Goal: Go to known website: Access a specific website the user already knows

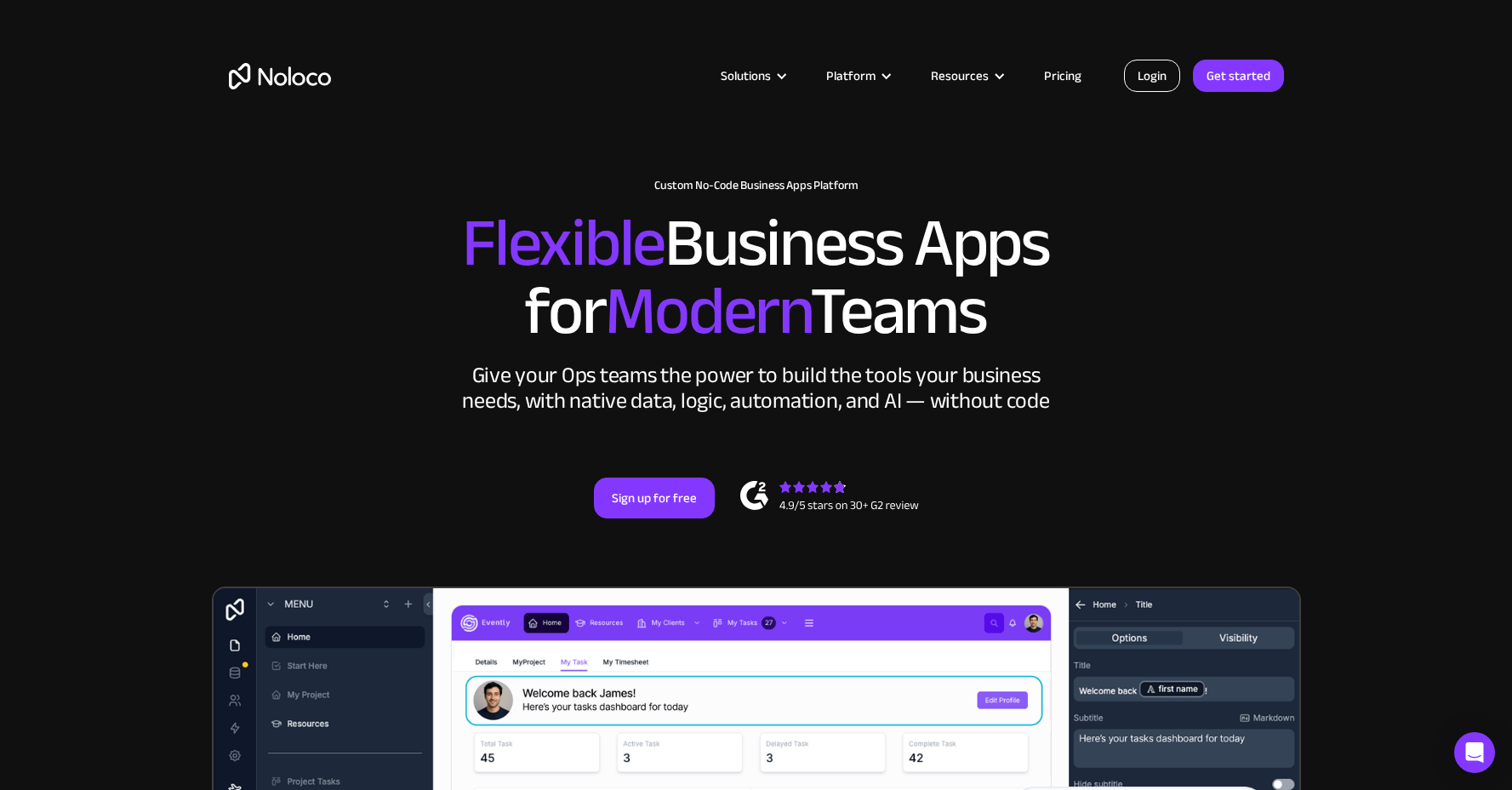
click at [1176, 80] on link "Login" at bounding box center [1152, 76] width 56 height 32
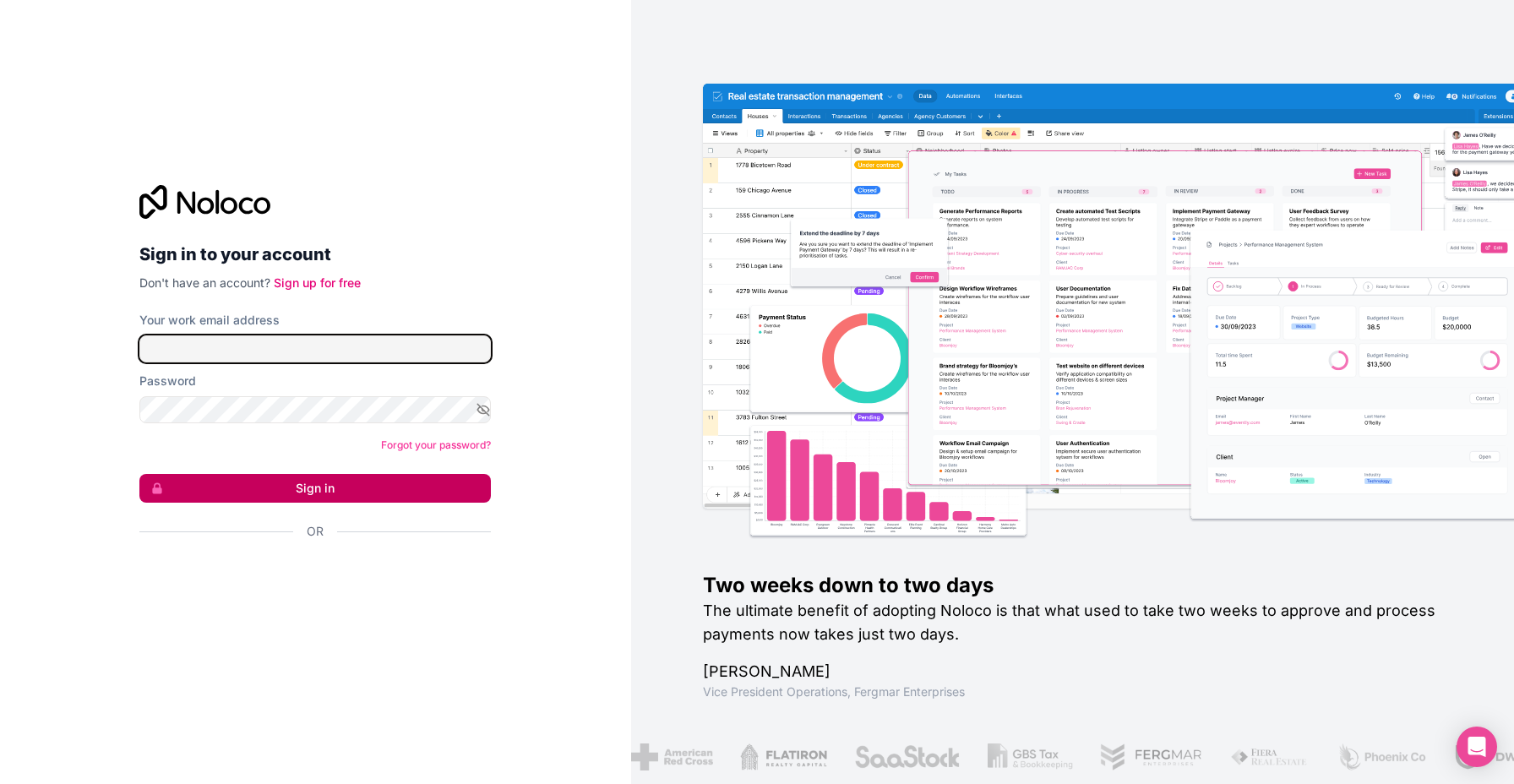
type input "[PERSON_NAME][EMAIL_ADDRESS][DOMAIN_NAME]"
click at [286, 493] on button "Sign in" at bounding box center [315, 489] width 351 height 29
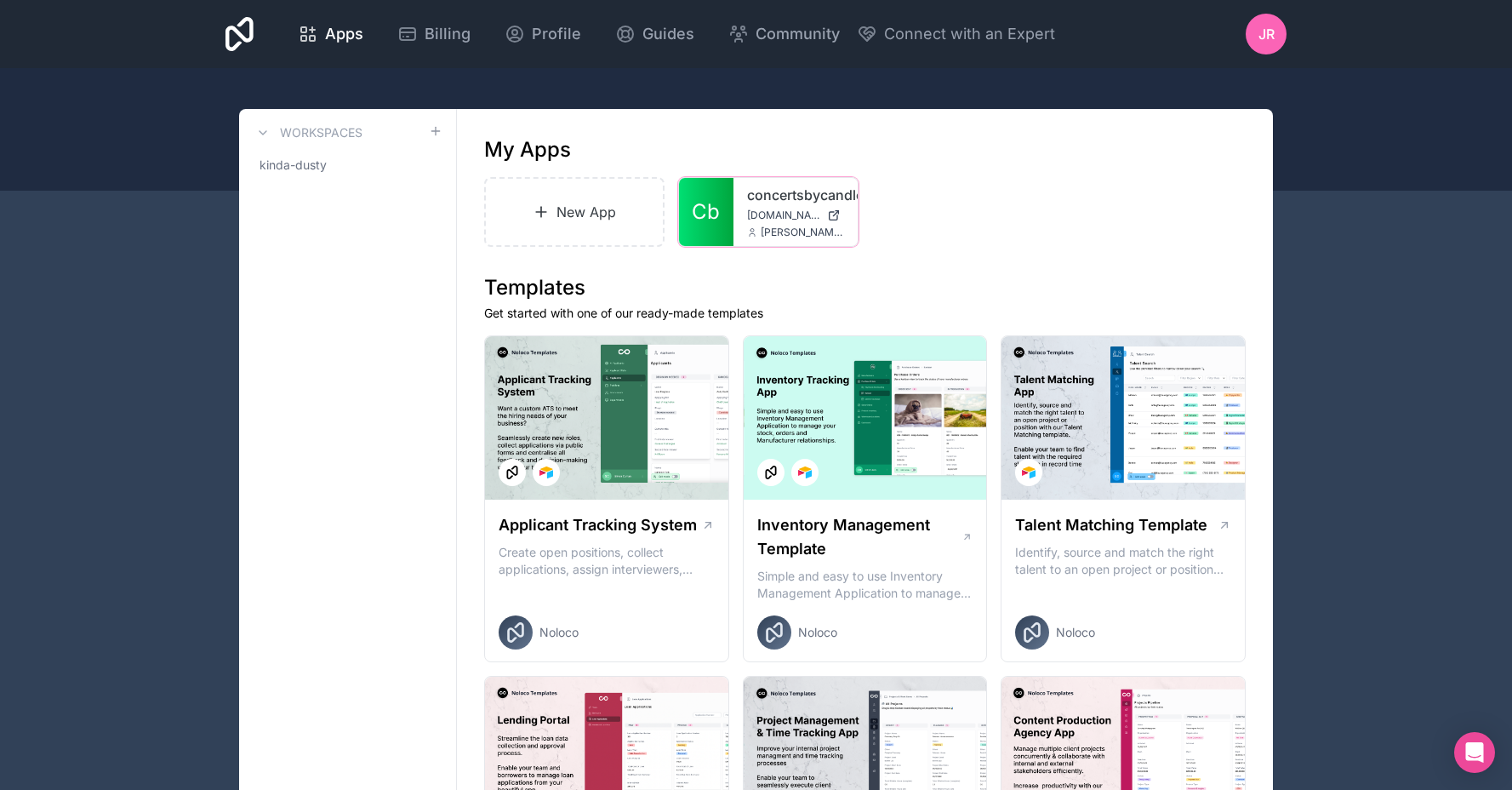
click at [715, 210] on span "Cb" at bounding box center [705, 212] width 28 height 27
